Goal: Transaction & Acquisition: Download file/media

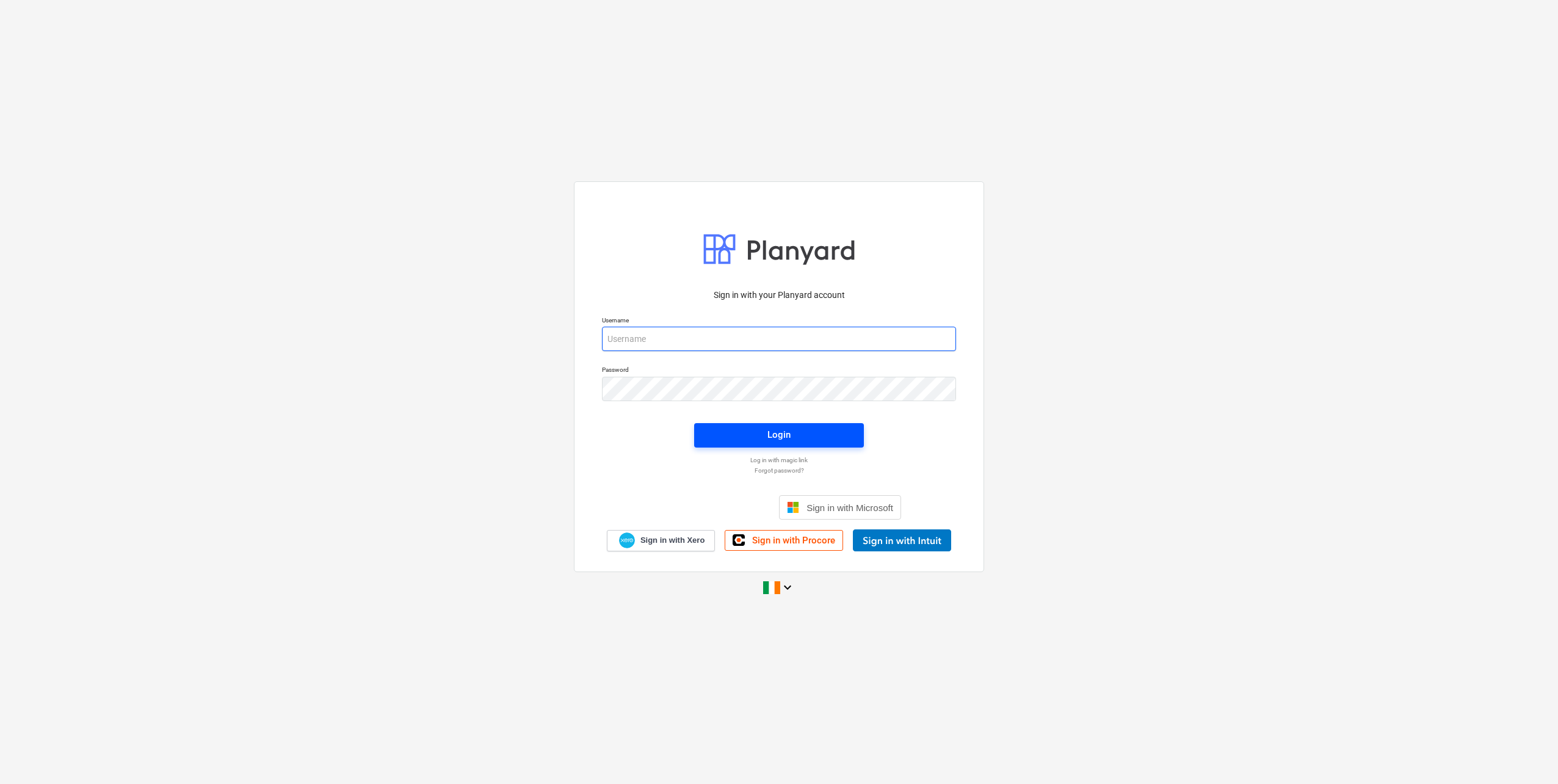
type input "[EMAIL_ADDRESS][DOMAIN_NAME]"
click at [501, 277] on span "Login" at bounding box center [779, 434] width 140 height 16
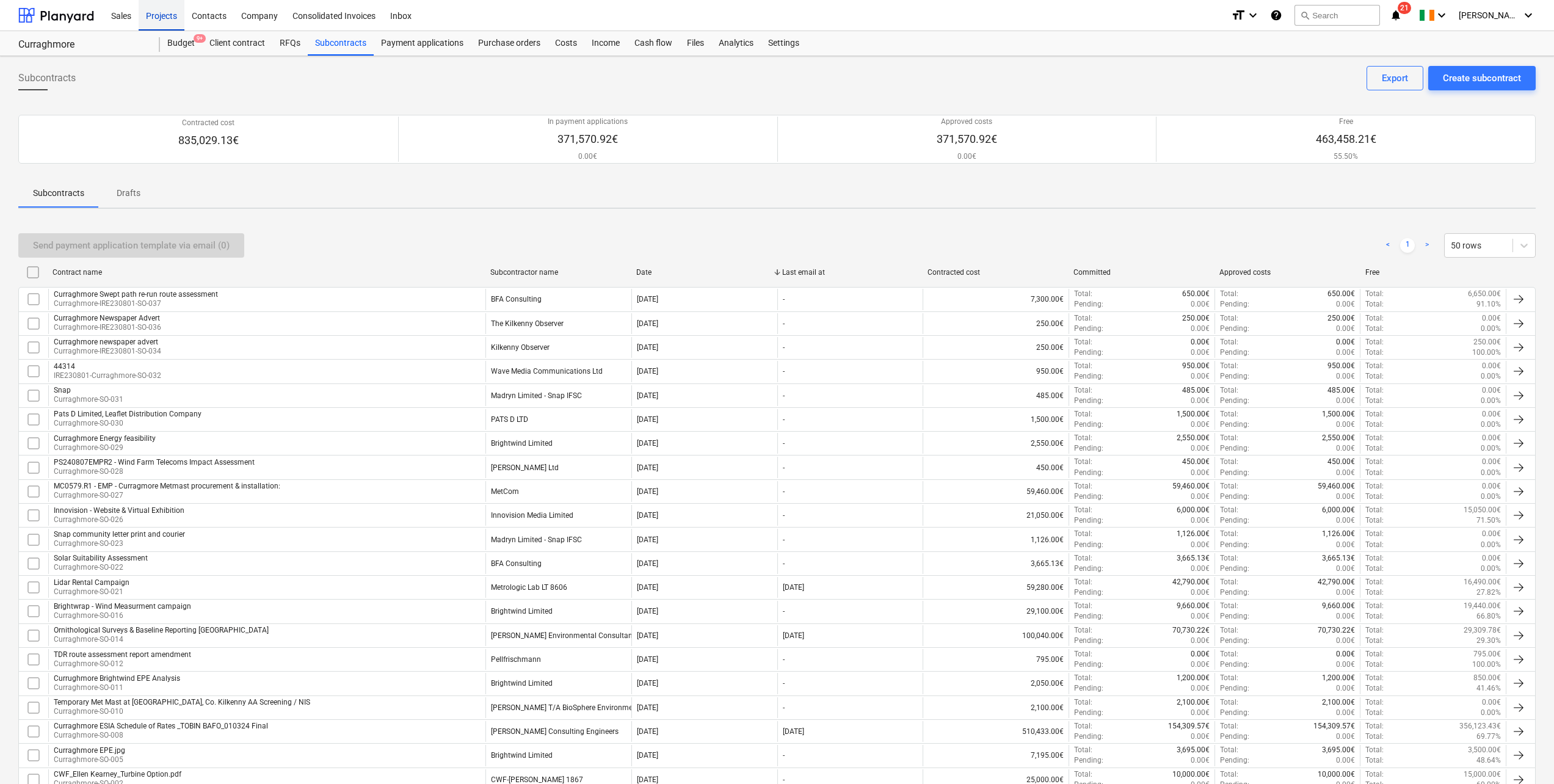
click at [175, 14] on div "Projects" at bounding box center [161, 14] width 46 height 31
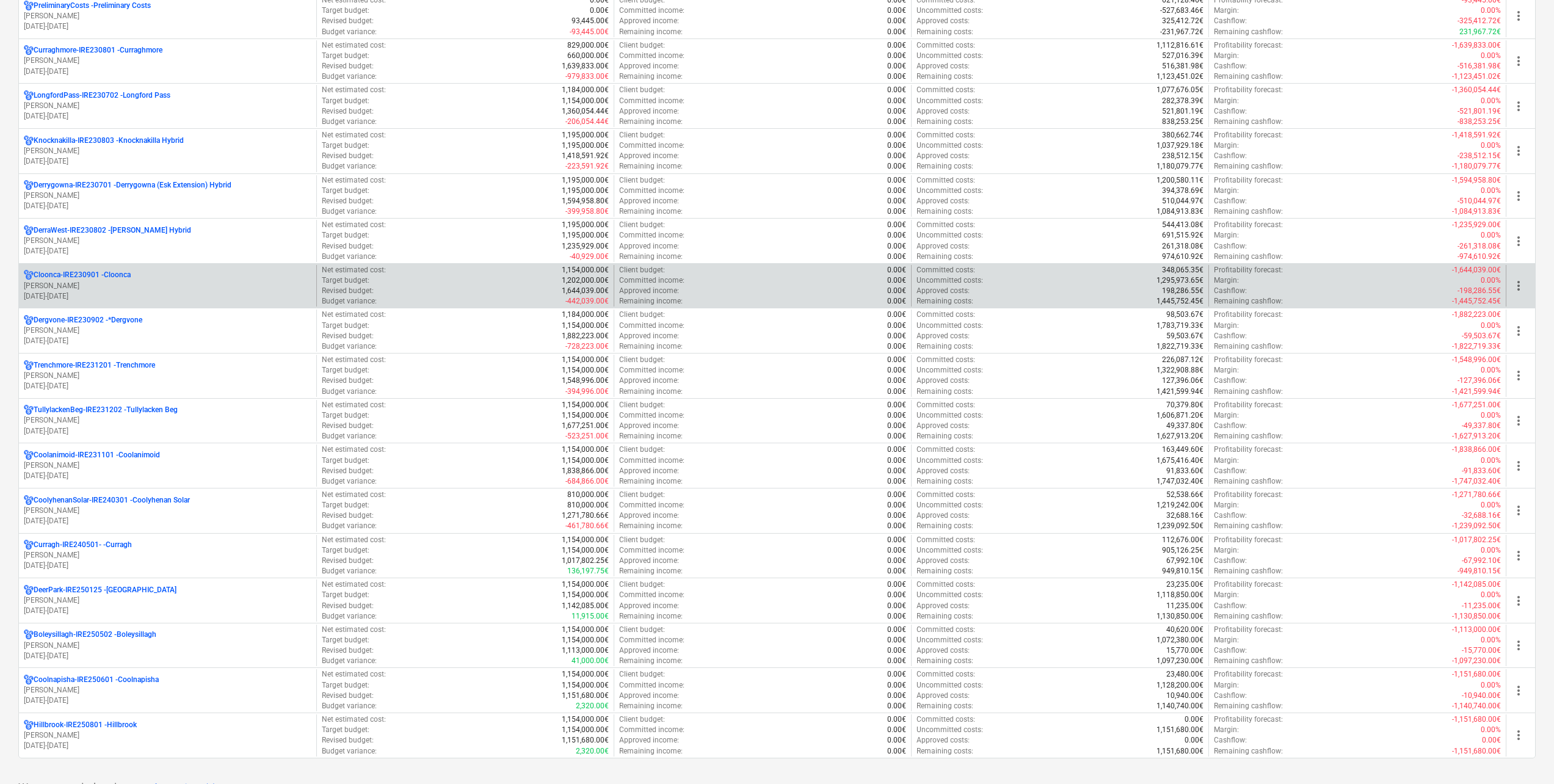
scroll to position [183, 0]
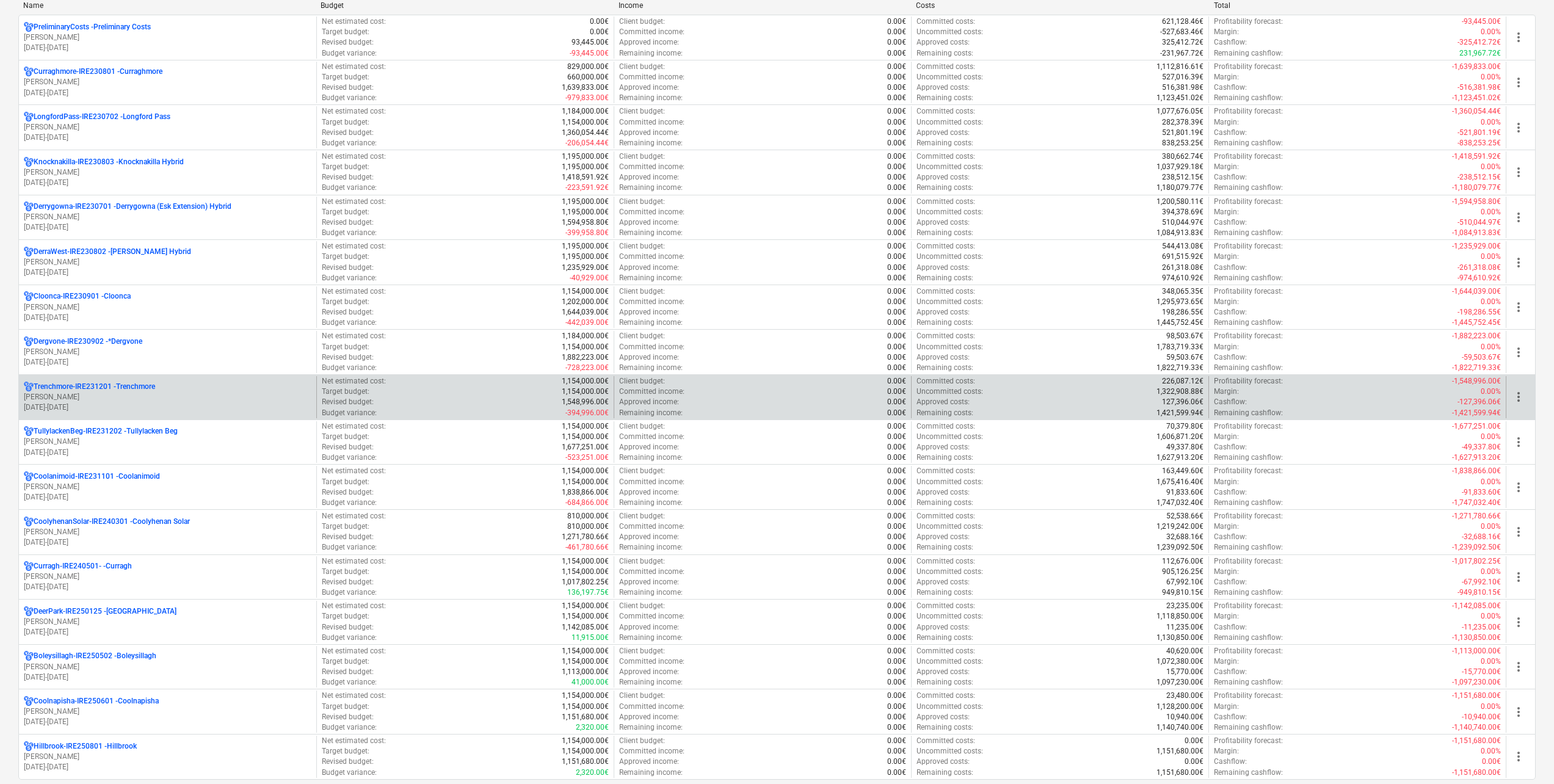
click at [151, 277] on p "Trenchmore-IRE231201 - Trenchmore" at bounding box center [95, 386] width 122 height 10
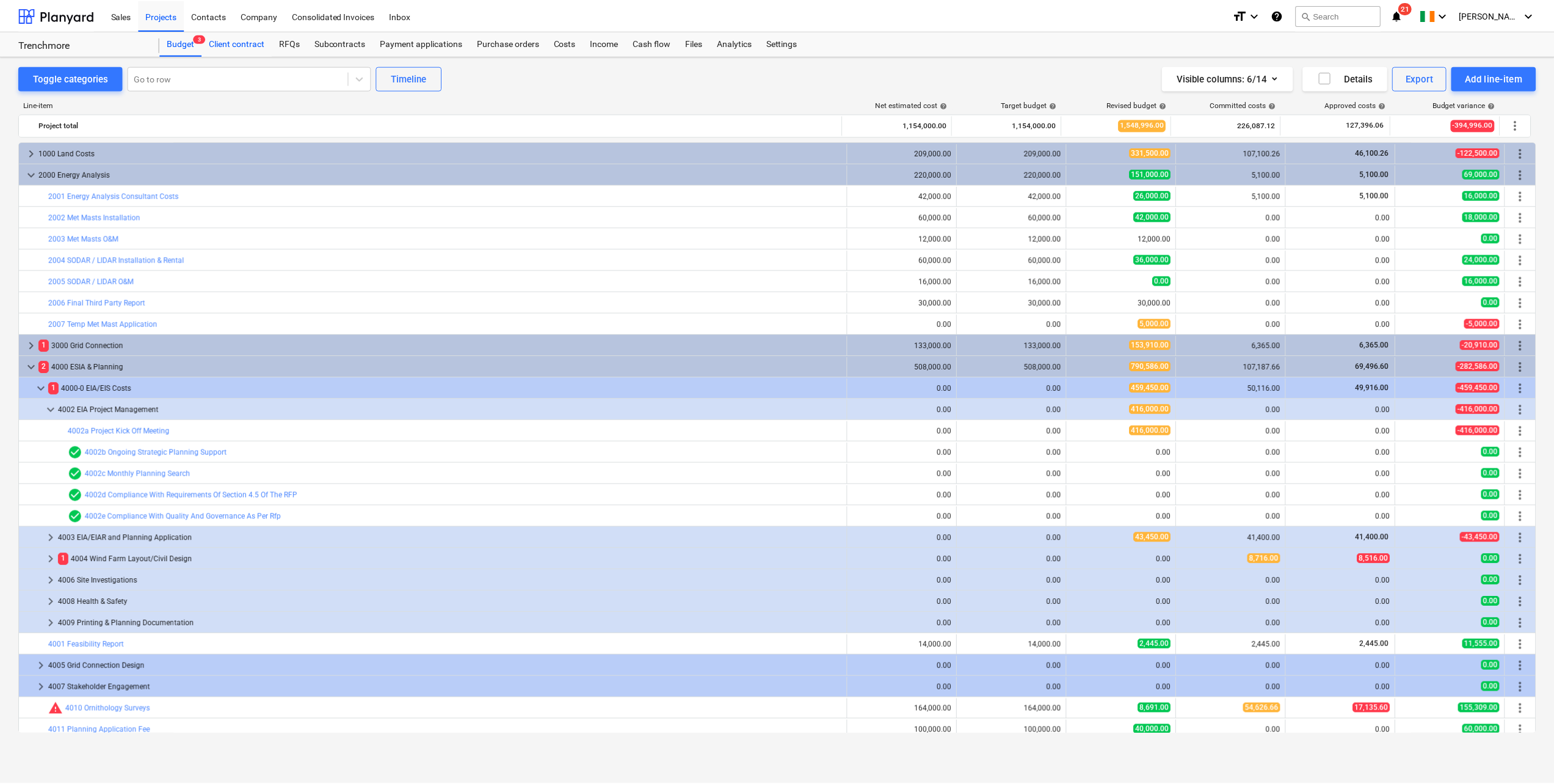
scroll to position [74, 0]
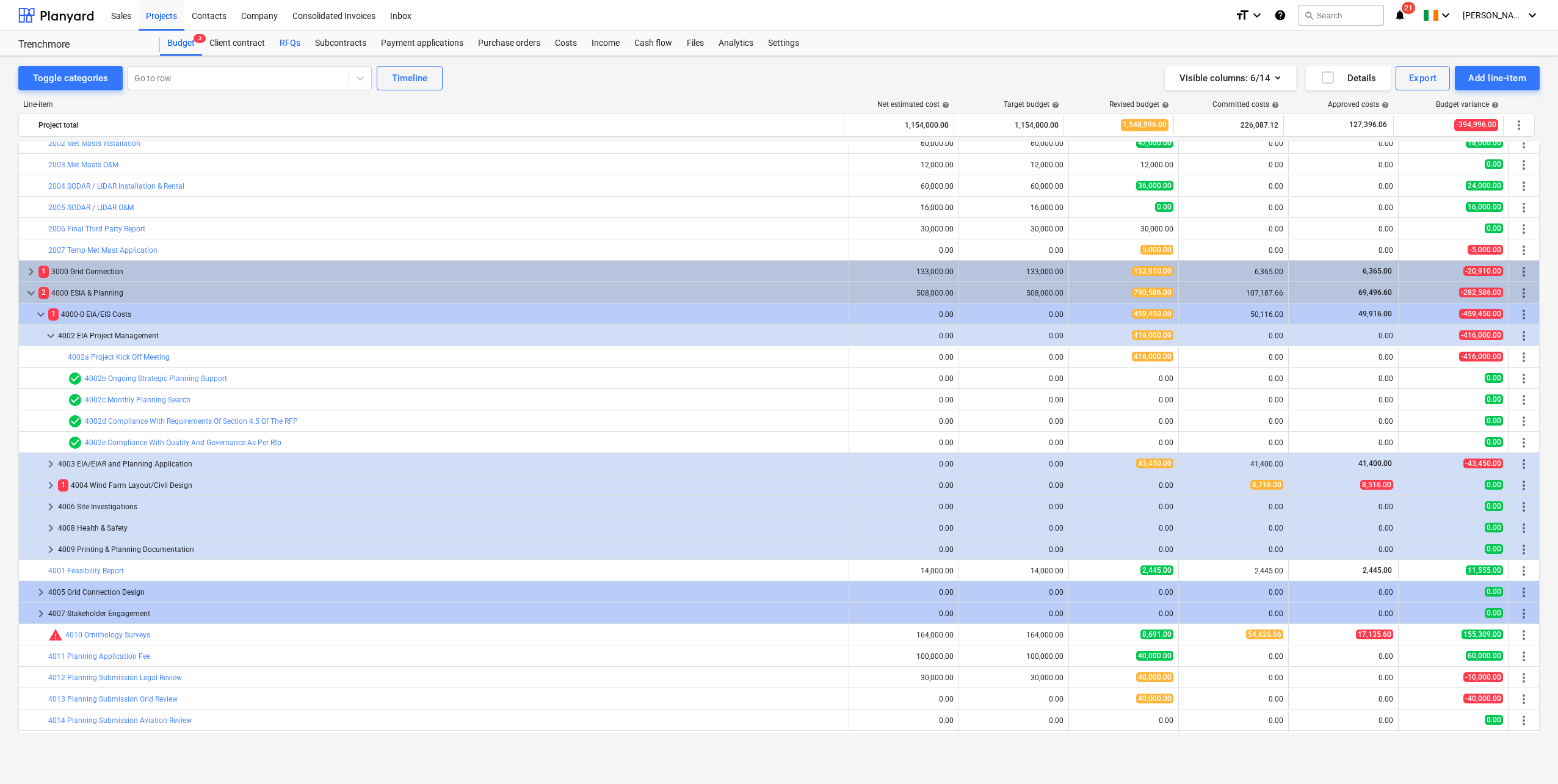
click at [284, 42] on div "RFQs" at bounding box center [290, 43] width 35 height 24
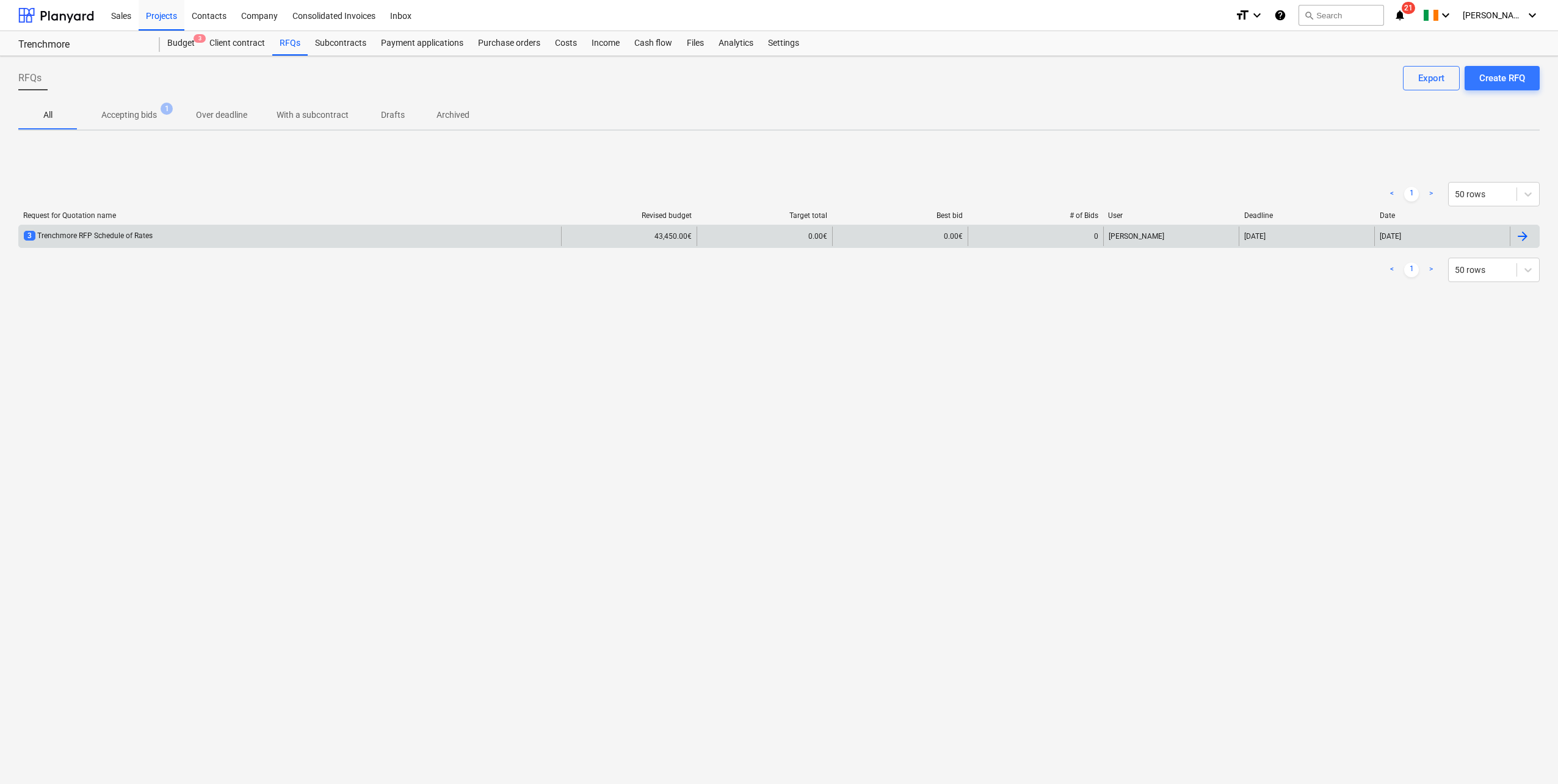
click at [242, 231] on div "3 Trenchmore RFP Schedule of Rates" at bounding box center [290, 236] width 542 height 19
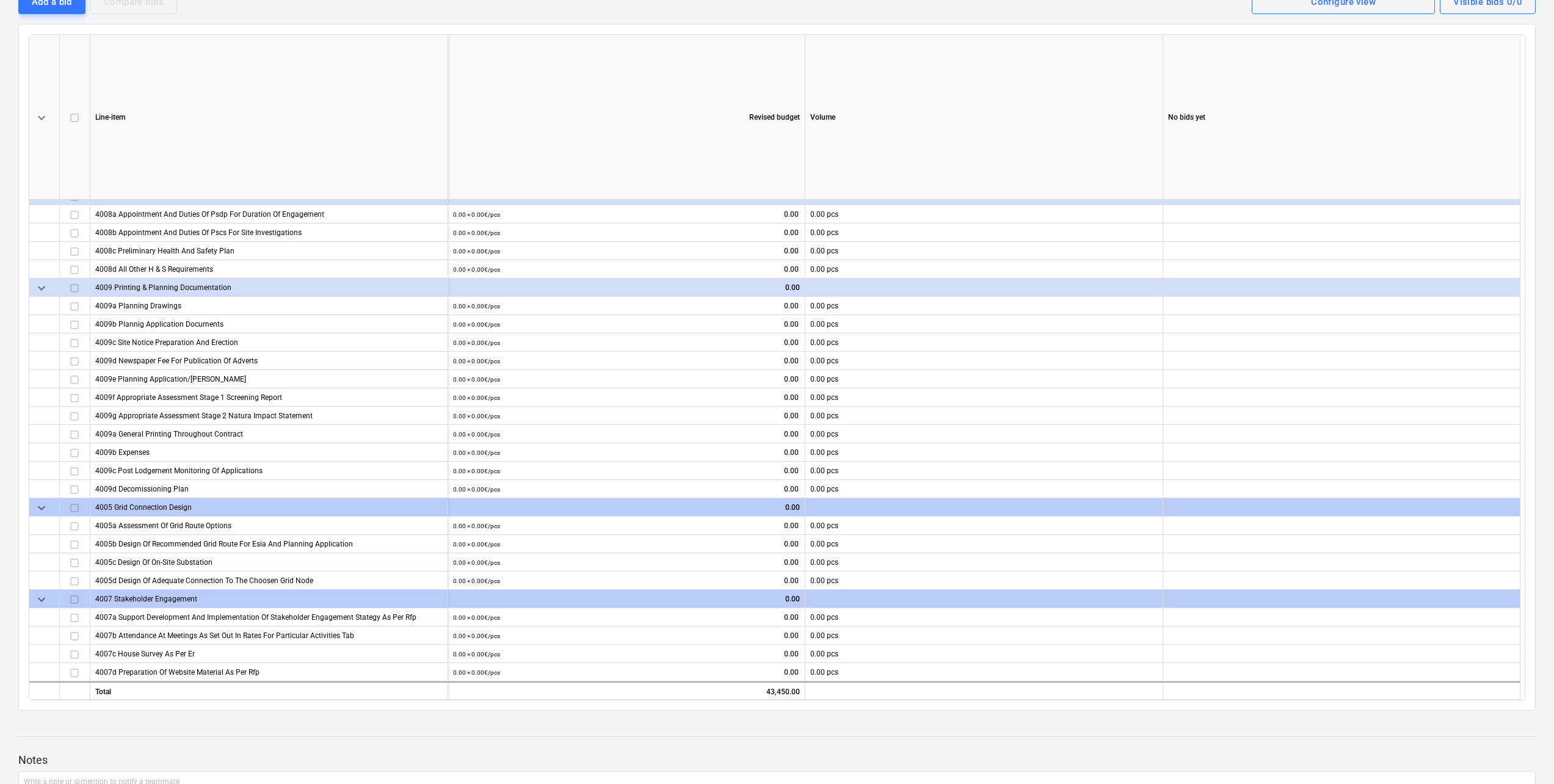
scroll to position [10, 0]
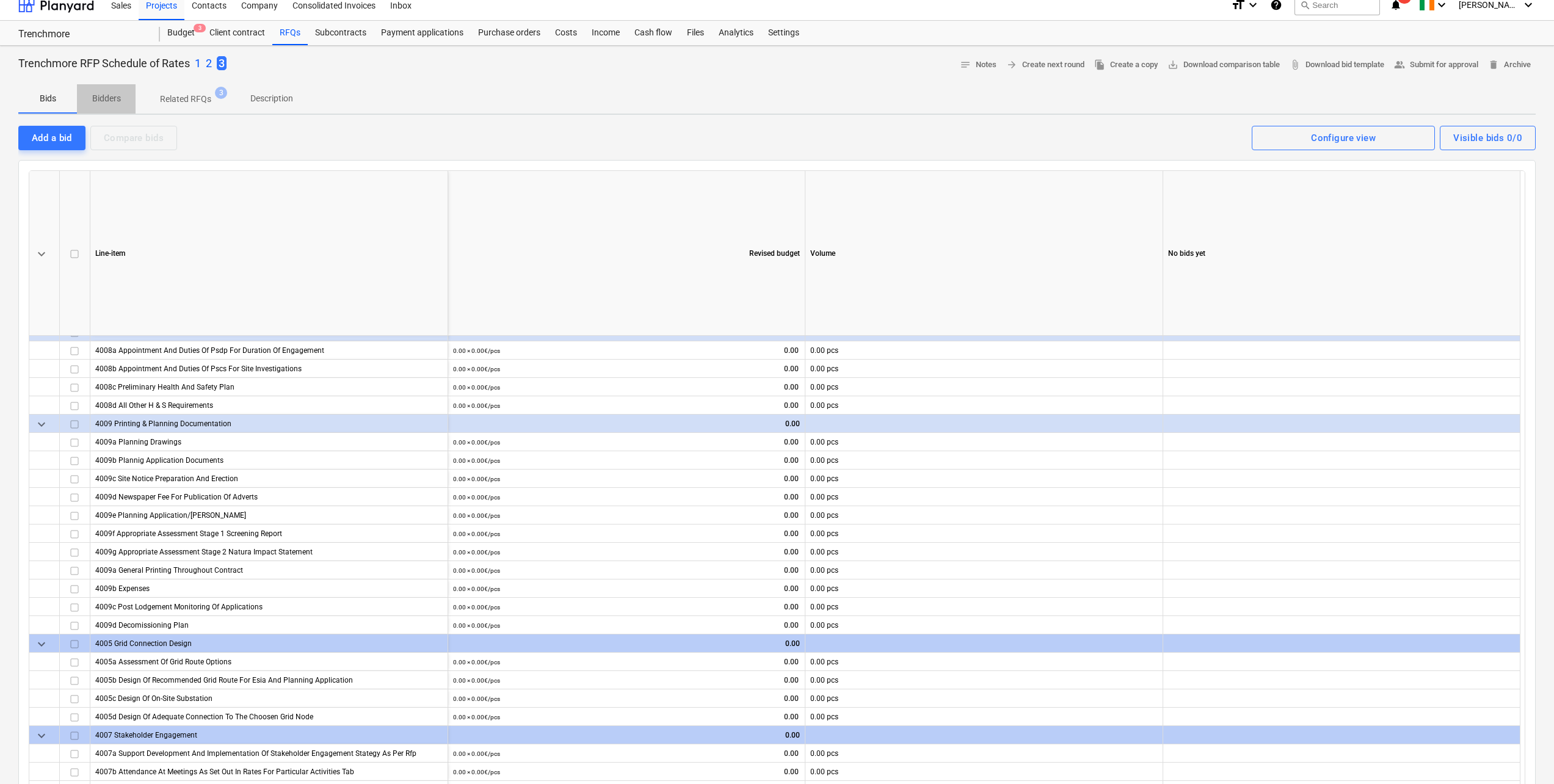
click at [116, 96] on p "Bidders" at bounding box center [106, 99] width 29 height 13
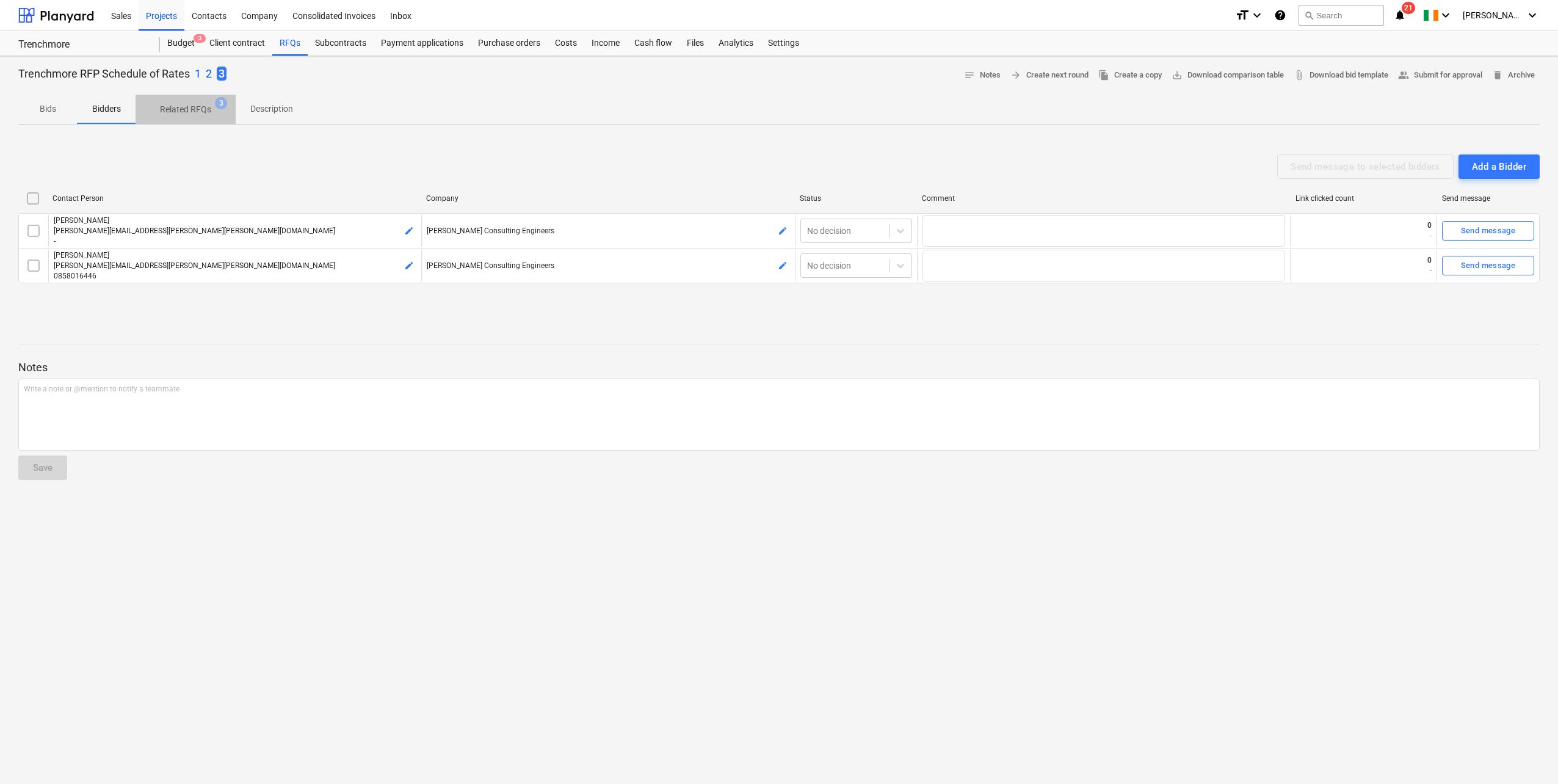
click at [188, 109] on p "Related RFQs" at bounding box center [186, 110] width 52 height 13
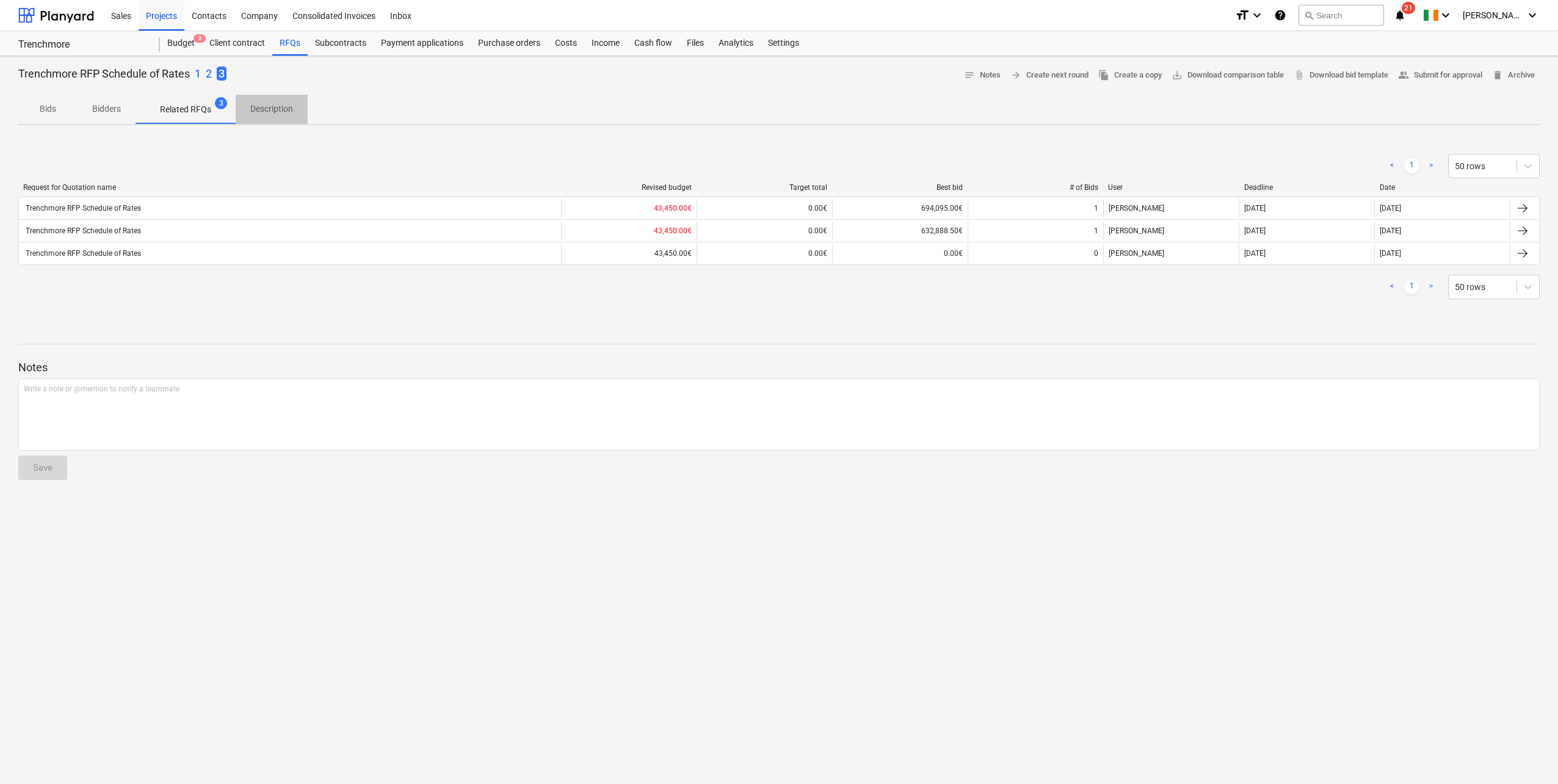
click at [262, 104] on p "Description" at bounding box center [272, 109] width 43 height 13
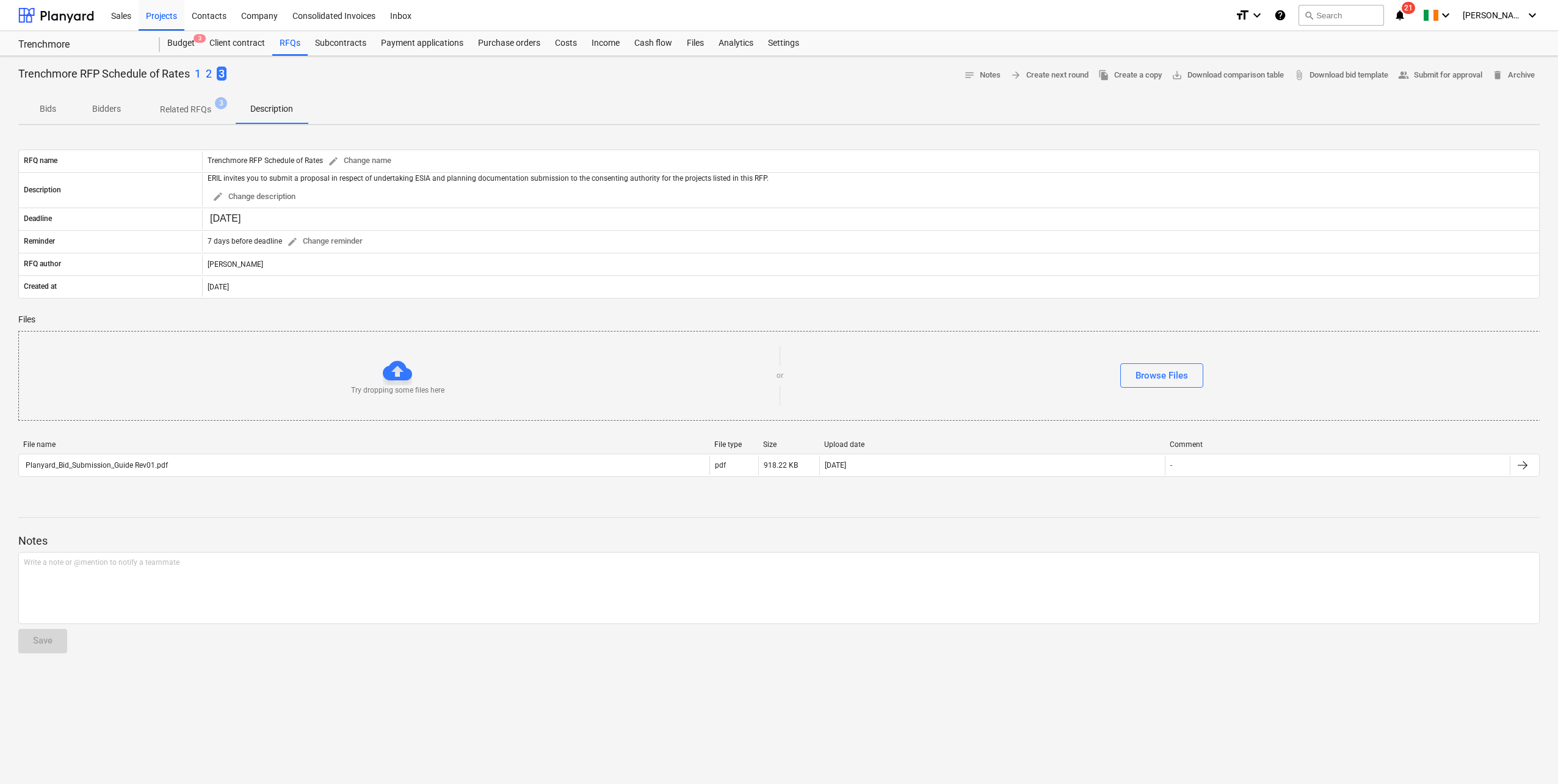
click at [208, 70] on p "2" at bounding box center [209, 74] width 6 height 14
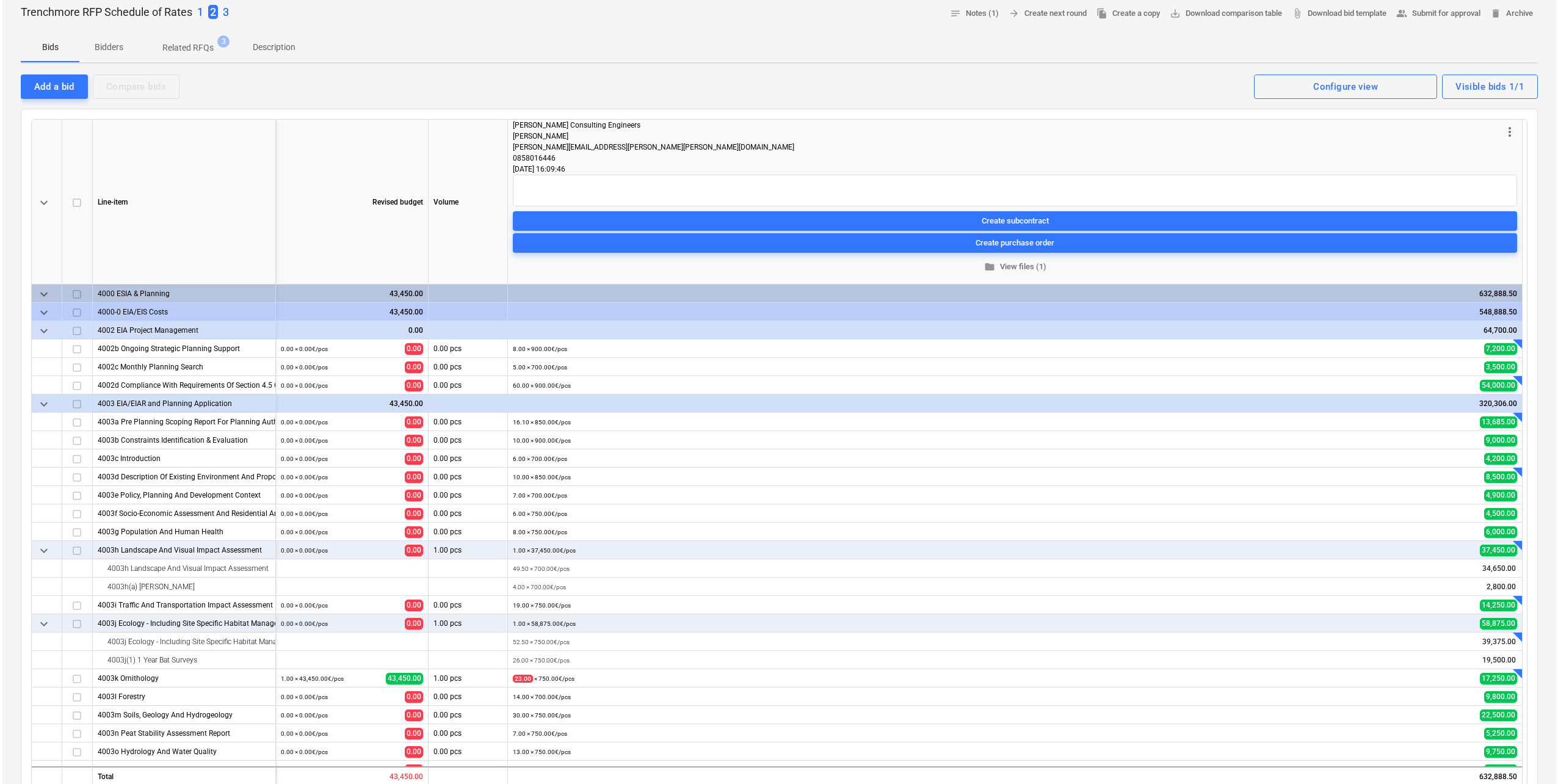
scroll to position [54, 0]
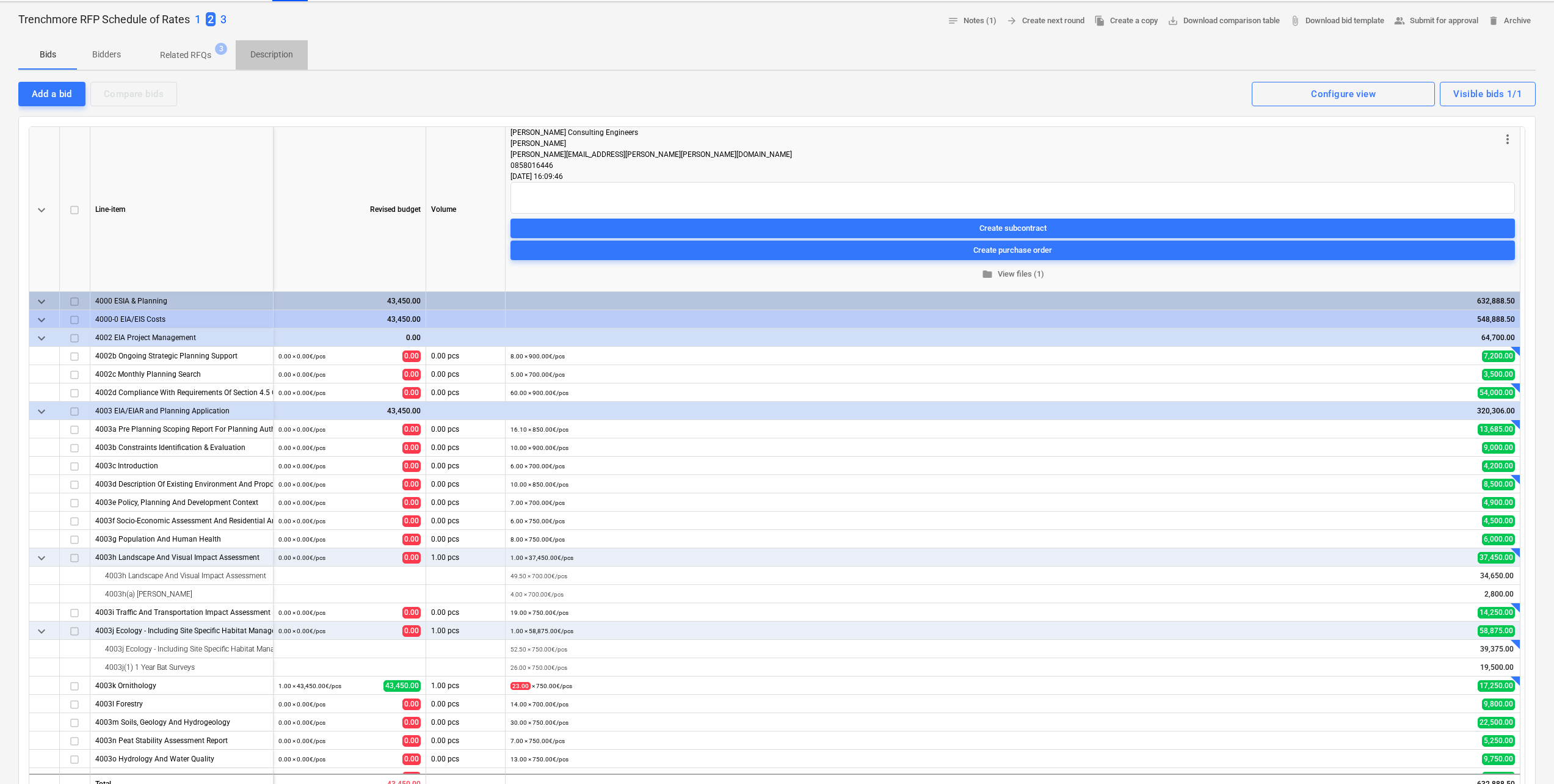
click at [270, 49] on p "Description" at bounding box center [272, 54] width 43 height 13
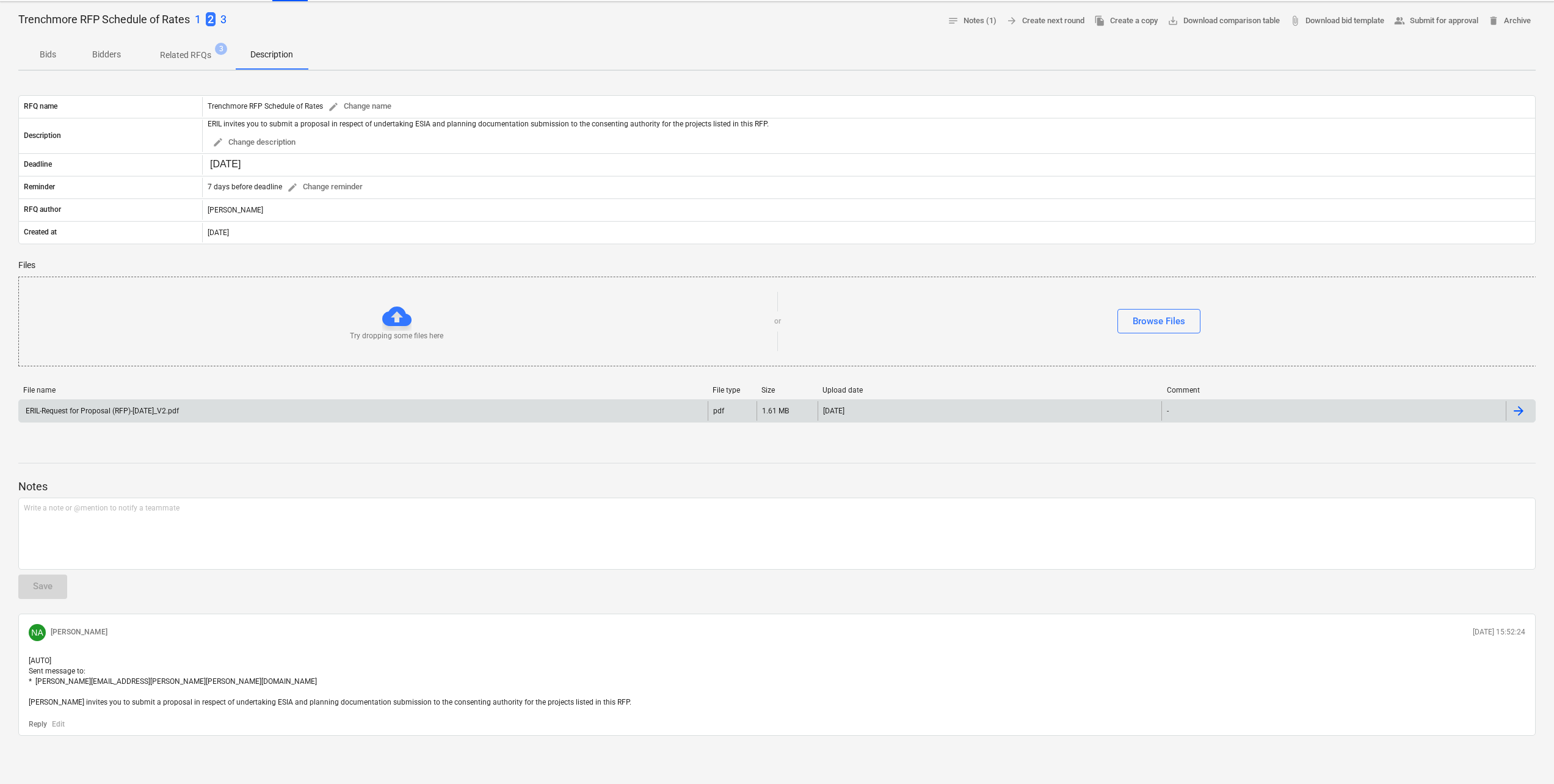
click at [100, 277] on div "ERIL-Request for Proposal (RFP)-[DATE]_V2.pdf" at bounding box center [101, 411] width 155 height 9
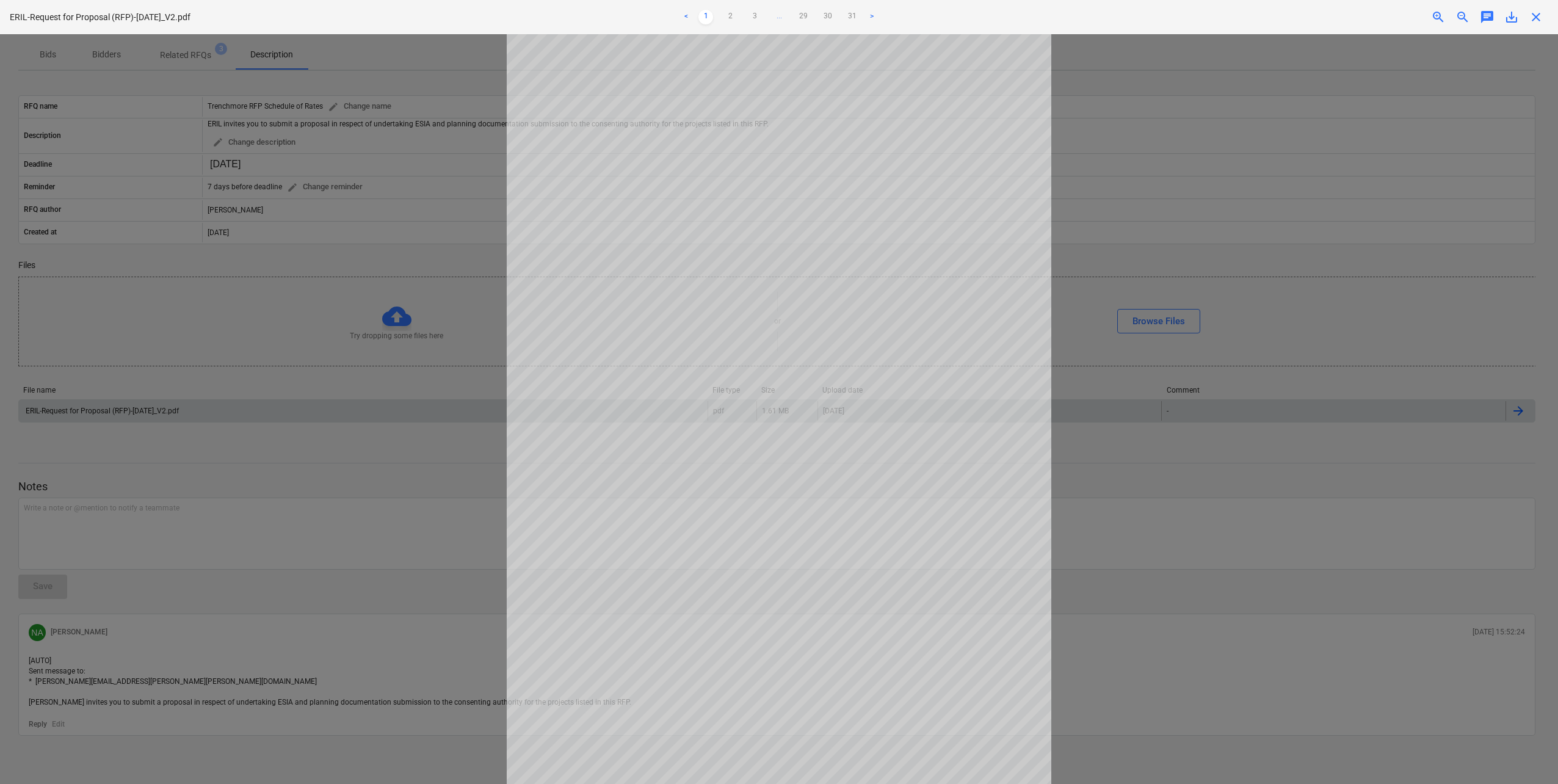
click at [501, 19] on span "save_alt" at bounding box center [1511, 17] width 14 height 14
